Goal: Task Accomplishment & Management: Manage account settings

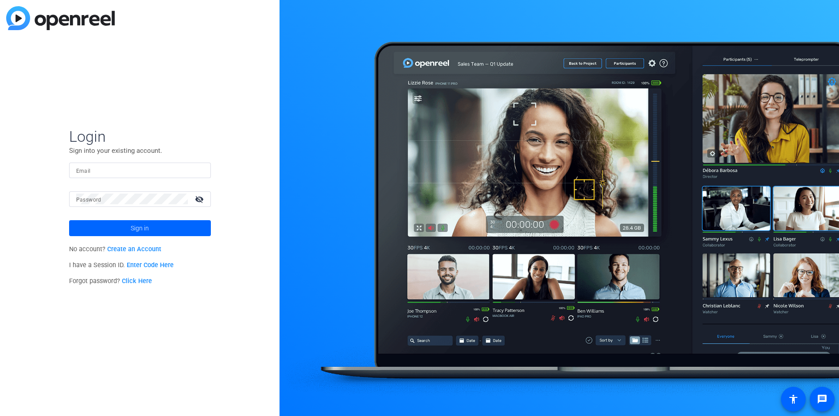
click at [114, 170] on input "Email" at bounding box center [140, 170] width 128 height 11
type input "[EMAIL_ADDRESS][DOMAIN_NAME]"
click at [69, 220] on button "Sign in" at bounding box center [140, 228] width 142 height 16
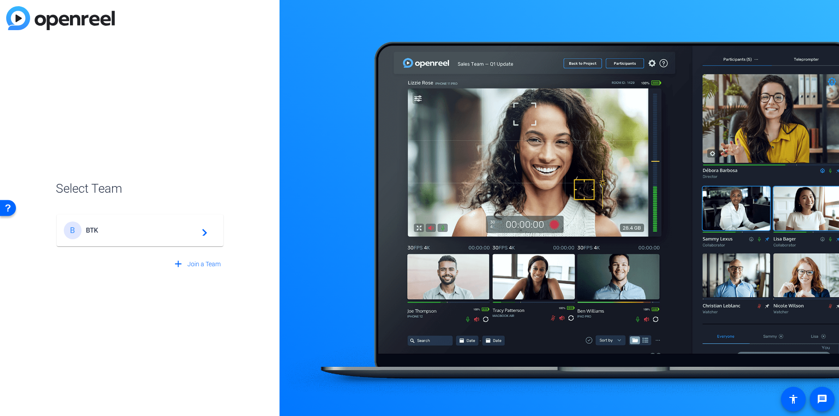
click at [158, 224] on div "B BTK navigate_next" at bounding box center [140, 230] width 152 height 18
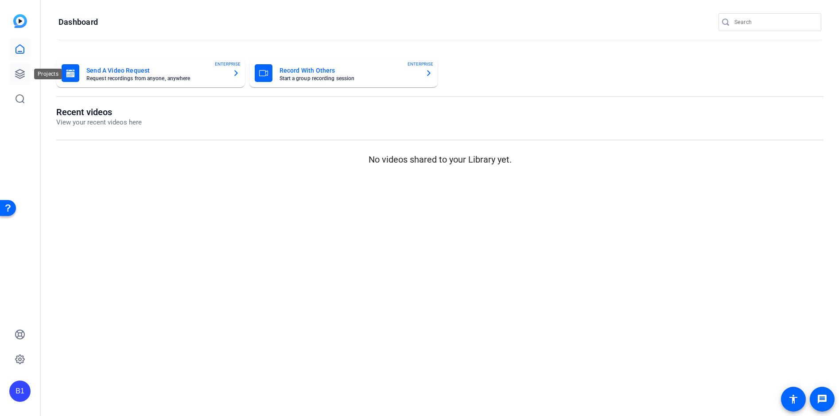
click at [19, 70] on icon at bounding box center [20, 74] width 11 height 11
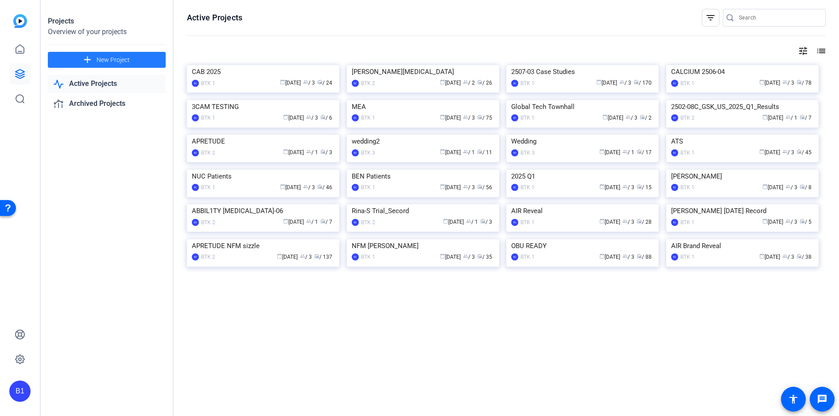
click at [110, 59] on span "New Project" at bounding box center [113, 59] width 33 height 9
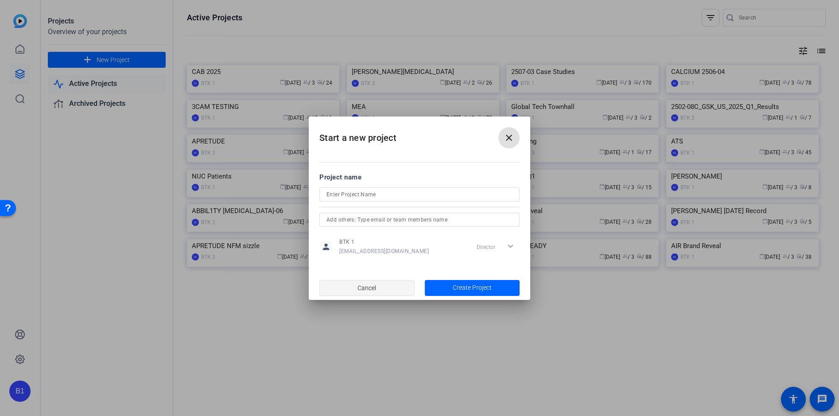
click at [371, 286] on span "Cancel" at bounding box center [366, 287] width 19 height 17
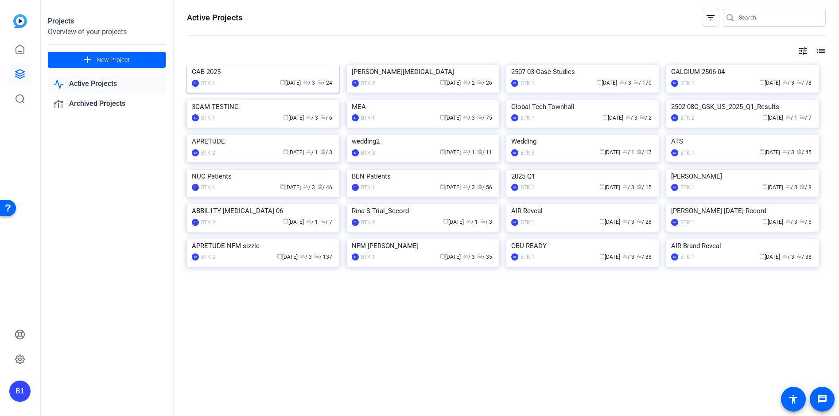
click at [232, 88] on div "calendar_today [DATE] group / 3 radio / 24" at bounding box center [277, 82] width 115 height 9
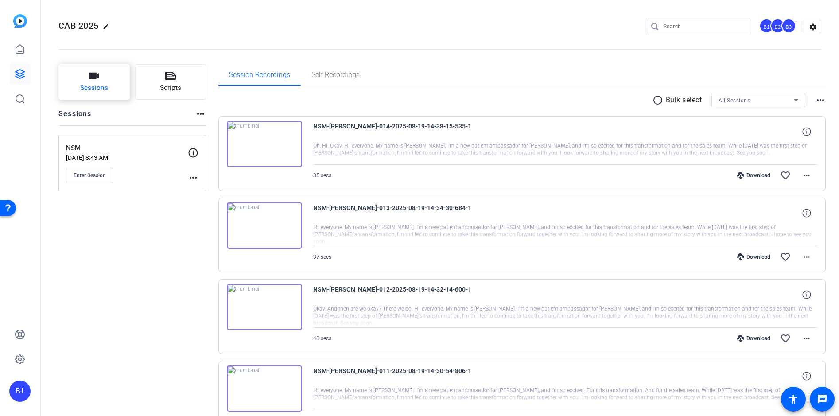
click at [106, 84] on span "Sessions" at bounding box center [94, 88] width 28 height 10
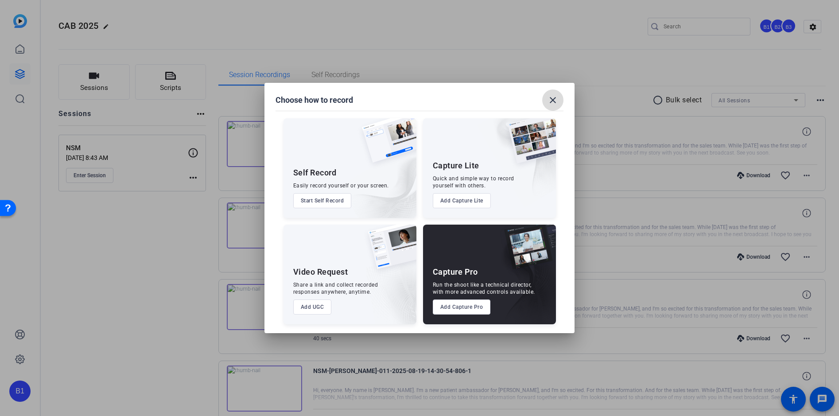
click at [552, 99] on mat-icon "close" at bounding box center [552, 100] width 11 height 11
